Goal: Navigation & Orientation: Find specific page/section

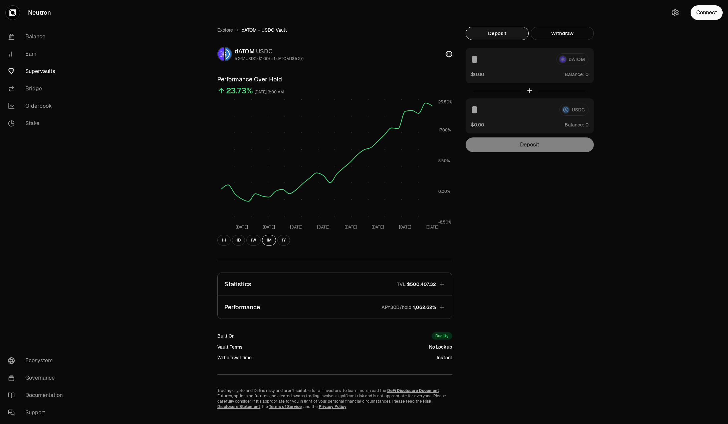
click at [36, 69] on link "Supervaults" at bounding box center [37, 71] width 69 height 17
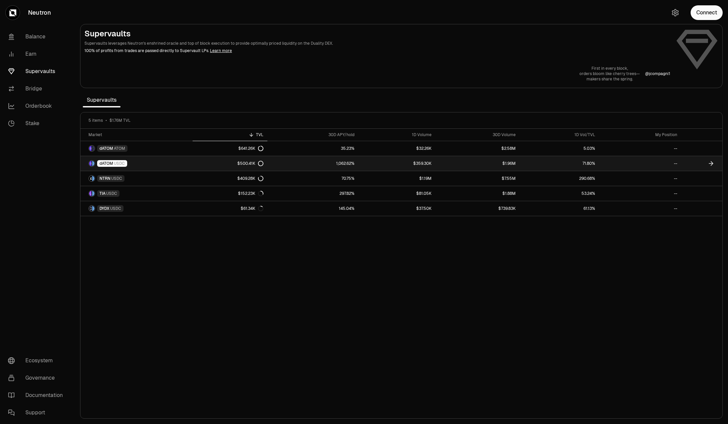
click at [318, 169] on link "1,062.62%" at bounding box center [312, 163] width 91 height 15
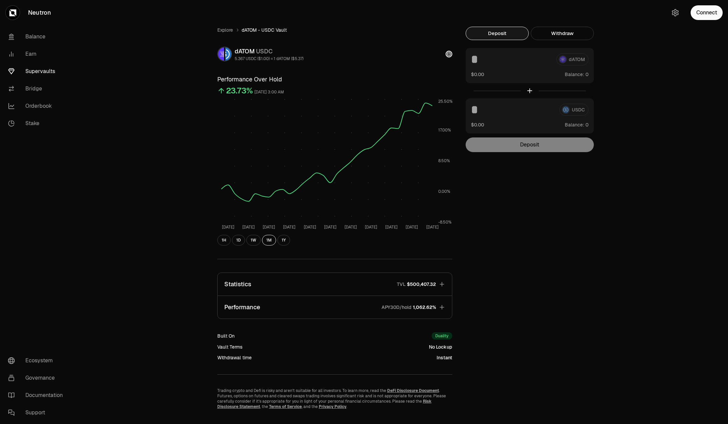
click at [48, 79] on link "Supervaults" at bounding box center [37, 71] width 69 height 17
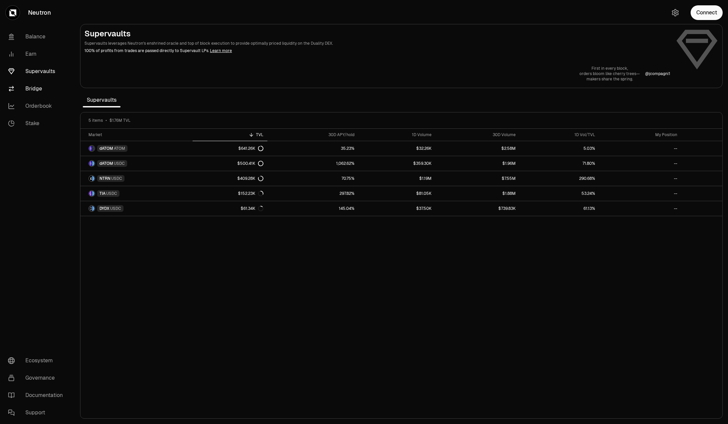
click at [31, 89] on link "Bridge" at bounding box center [37, 88] width 69 height 17
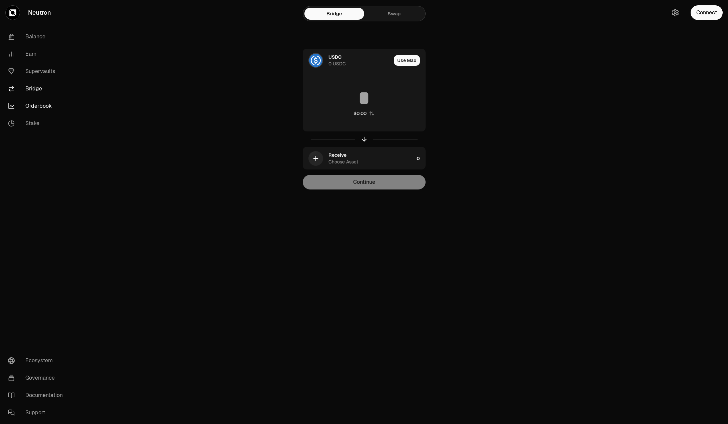
click at [32, 106] on link "Orderbook" at bounding box center [37, 105] width 69 height 17
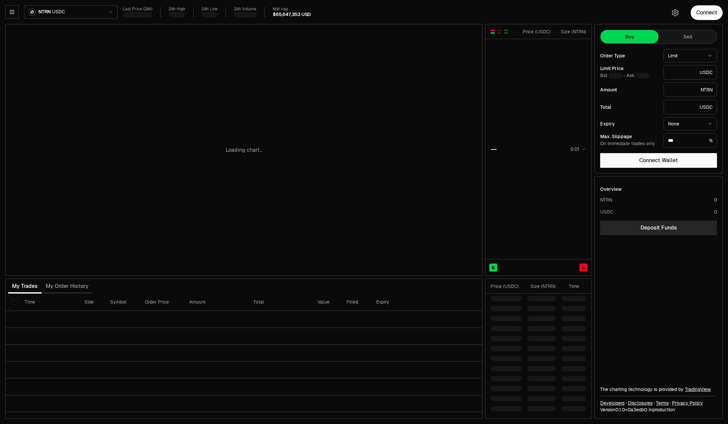
type input "********"
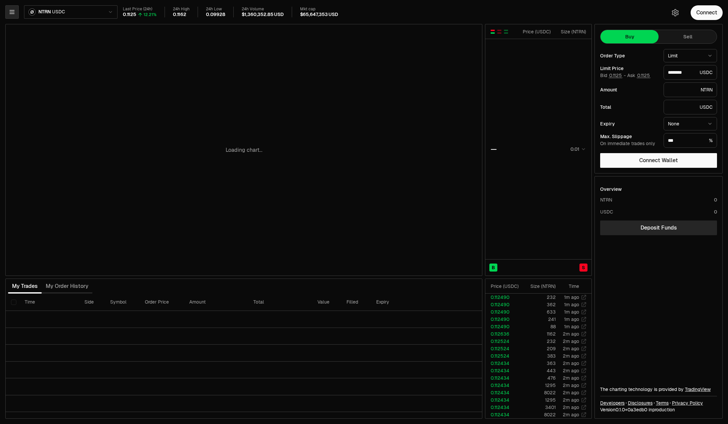
click at [15, 12] on icon "button" at bounding box center [12, 12] width 7 height 7
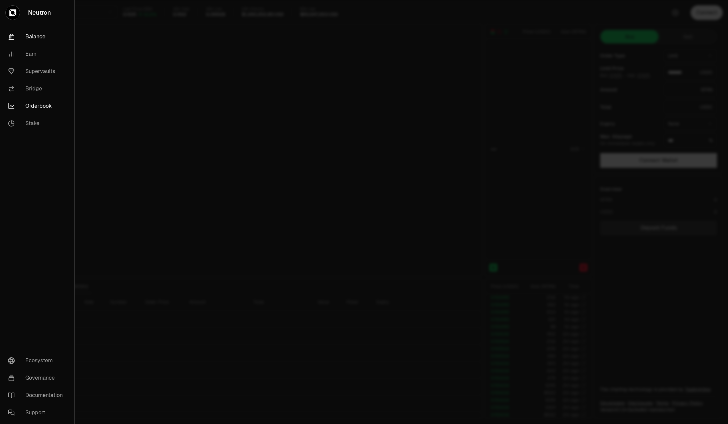
click at [32, 40] on link "Balance" at bounding box center [37, 36] width 69 height 17
